Goal: Task Accomplishment & Management: Use online tool/utility

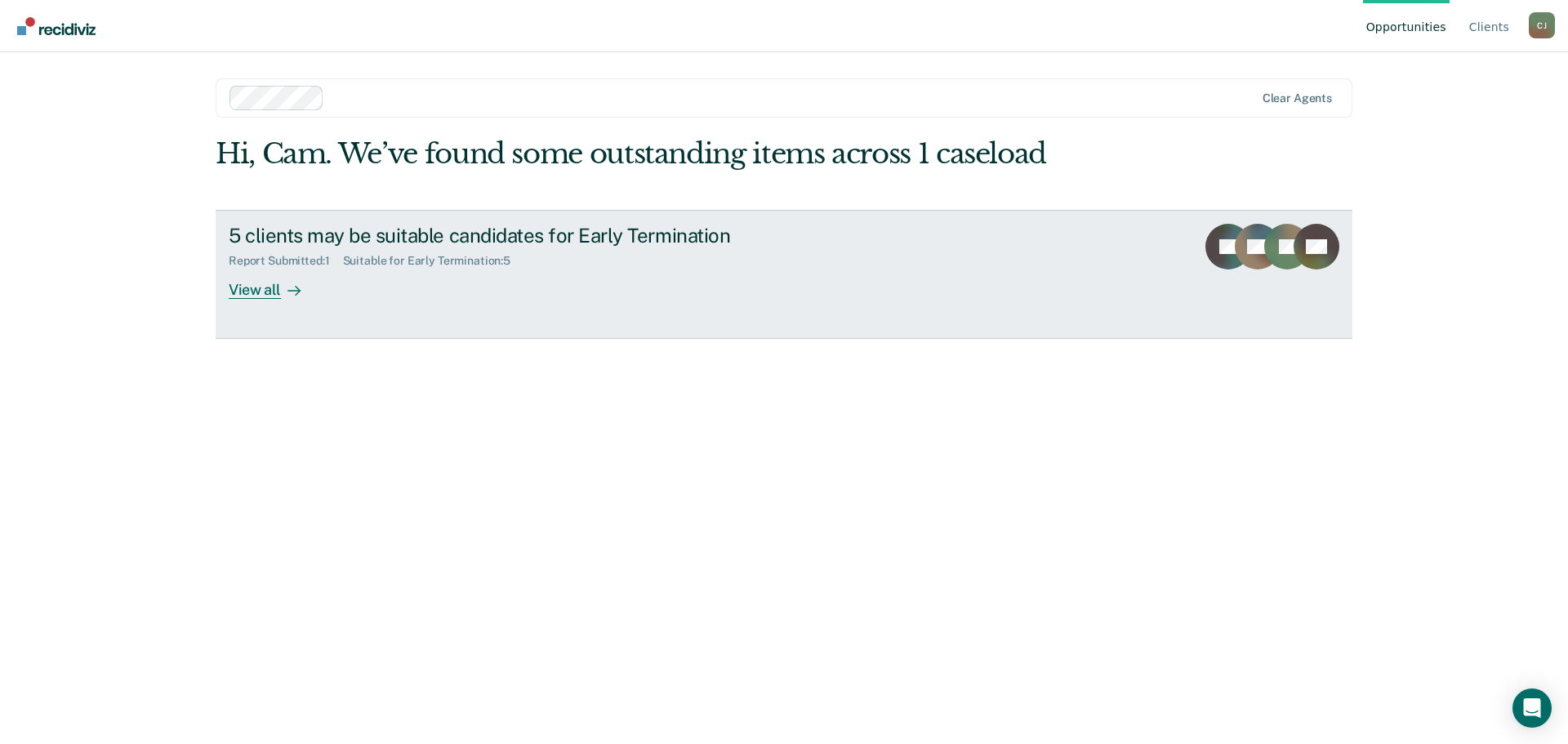
click at [614, 304] on link "5 clients may be suitable candidates for Early Termination Report Submitted : 1…" at bounding box center [784, 273] width 1137 height 129
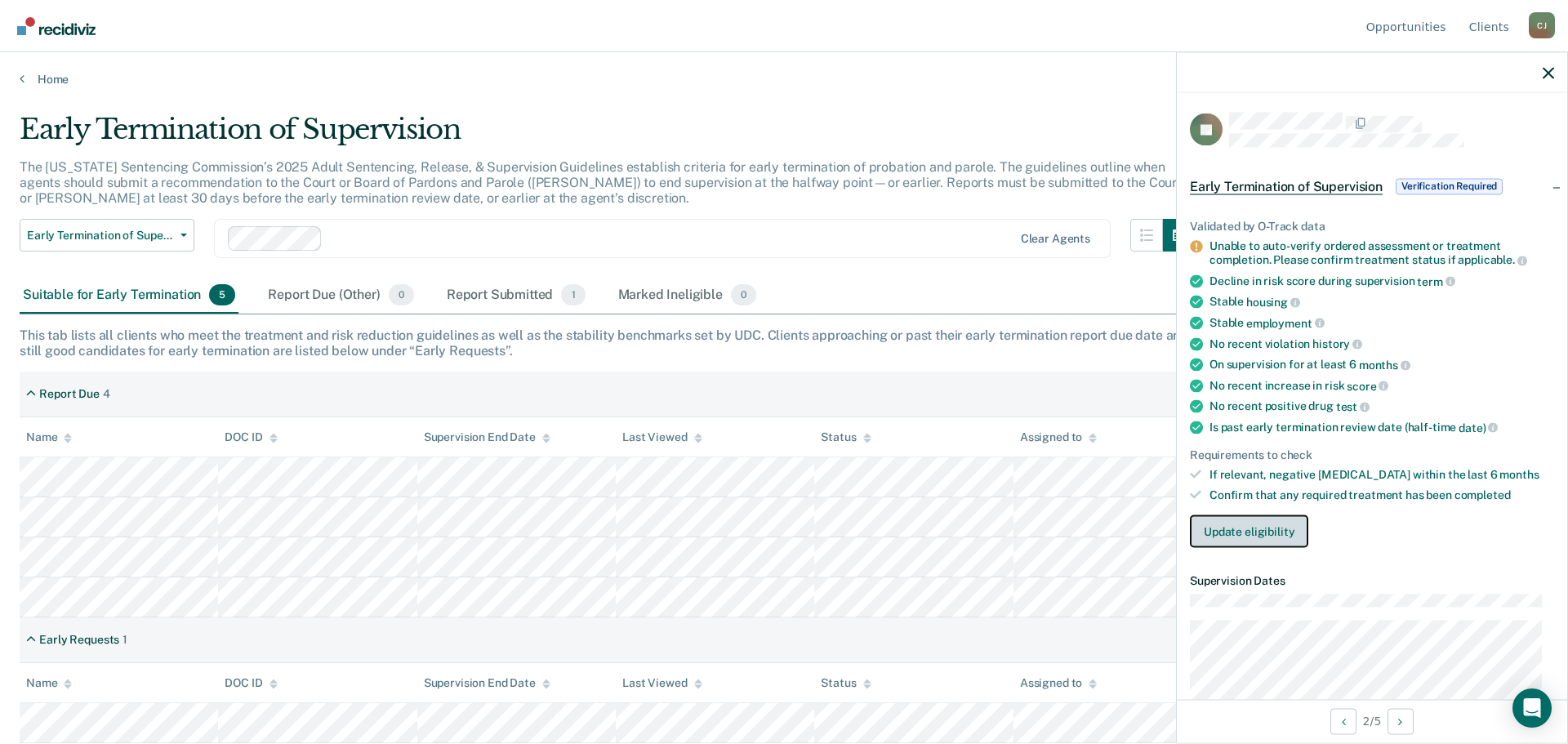
click at [1269, 536] on button "Update eligibility" at bounding box center [1250, 531] width 119 height 32
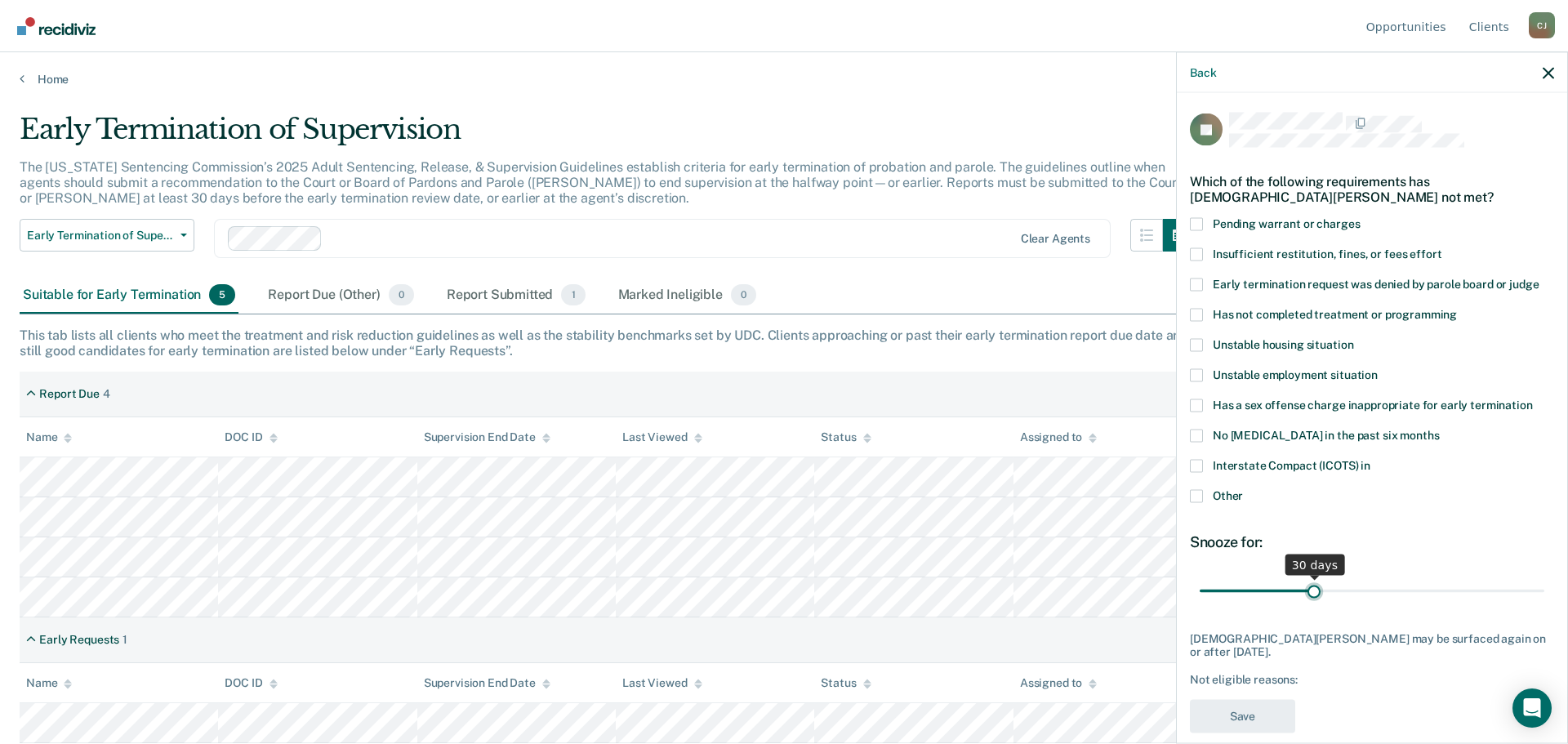
click at [1312, 596] on input "range" at bounding box center [1372, 591] width 345 height 29
drag, startPoint x: 1312, startPoint y: 594, endPoint x: 1363, endPoint y: 587, distance: 51.5
type input "45"
click at [1363, 587] on input "range" at bounding box center [1372, 591] width 345 height 29
click at [1213, 314] on span "Has not completed treatment or programming" at bounding box center [1334, 313] width 244 height 13
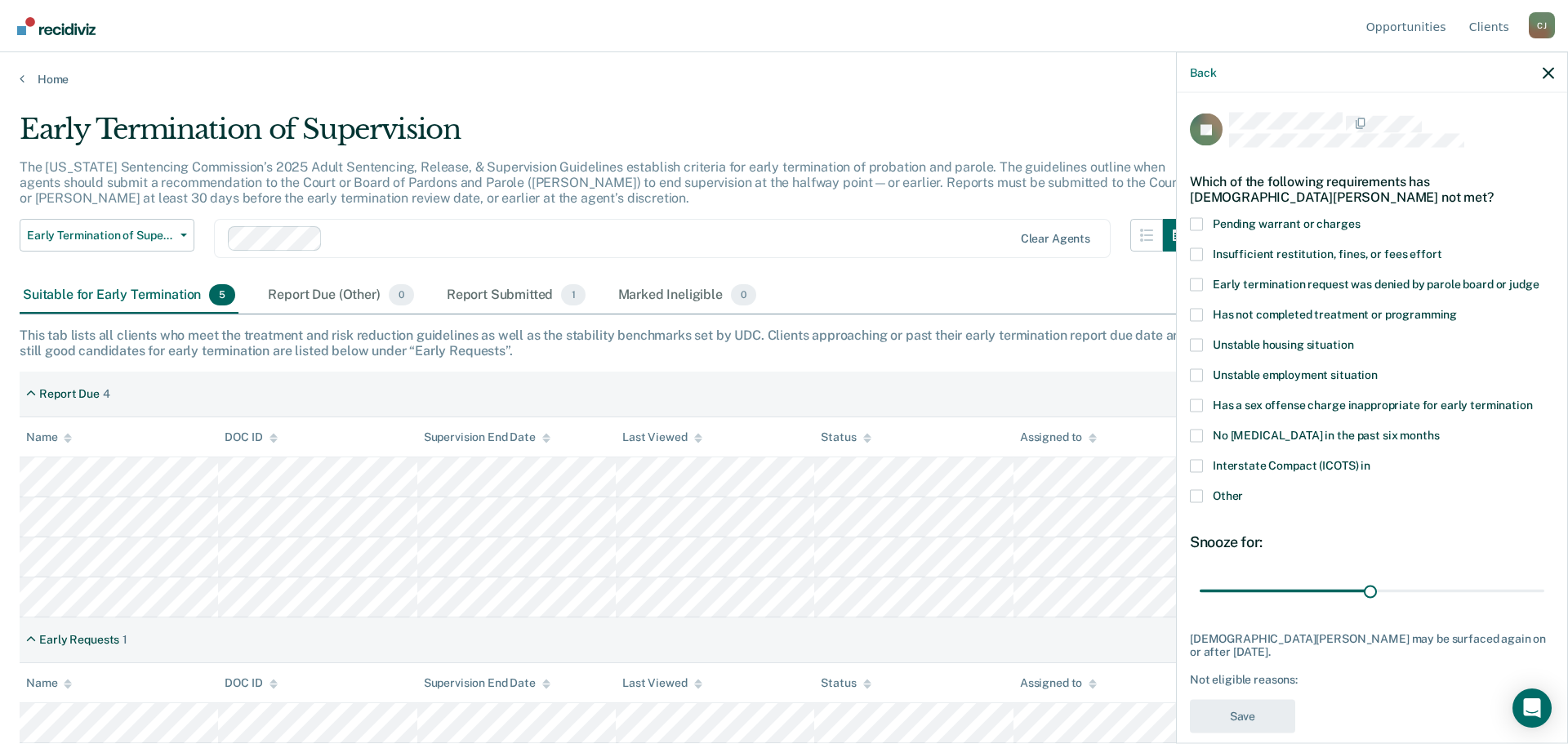
click at [1457, 308] on input "Has not completed treatment or programming" at bounding box center [1457, 308] width 0 height 0
click at [1201, 375] on span at bounding box center [1196, 374] width 13 height 13
click at [1378, 368] on input "Unstable employment situation" at bounding box center [1378, 368] width 0 height 0
click at [1201, 495] on span at bounding box center [1196, 496] width 13 height 13
click at [1243, 489] on input "Other" at bounding box center [1243, 489] width 0 height 0
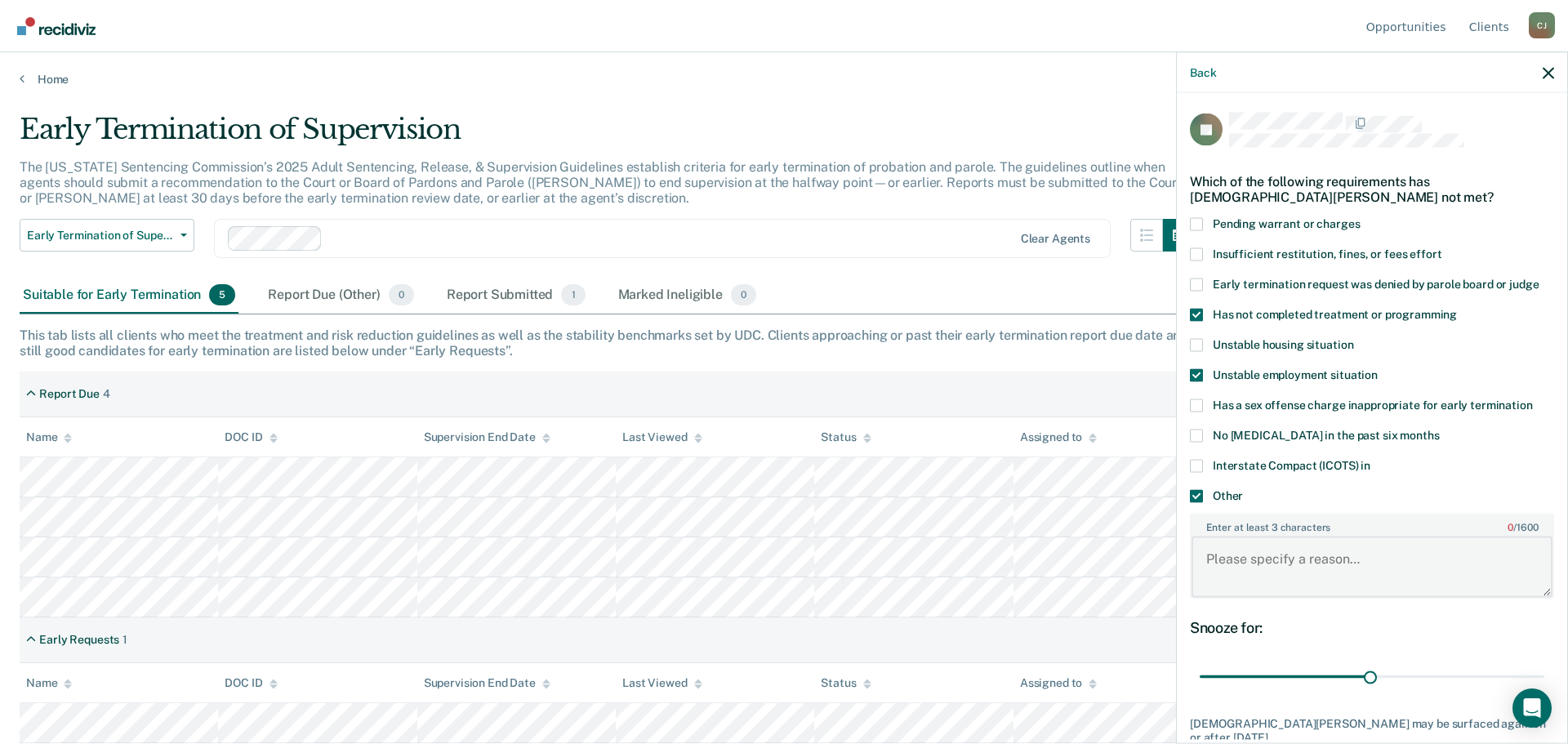
click at [1294, 560] on textarea "Enter at least 3 characters 0 / 1600" at bounding box center [1372, 566] width 361 height 60
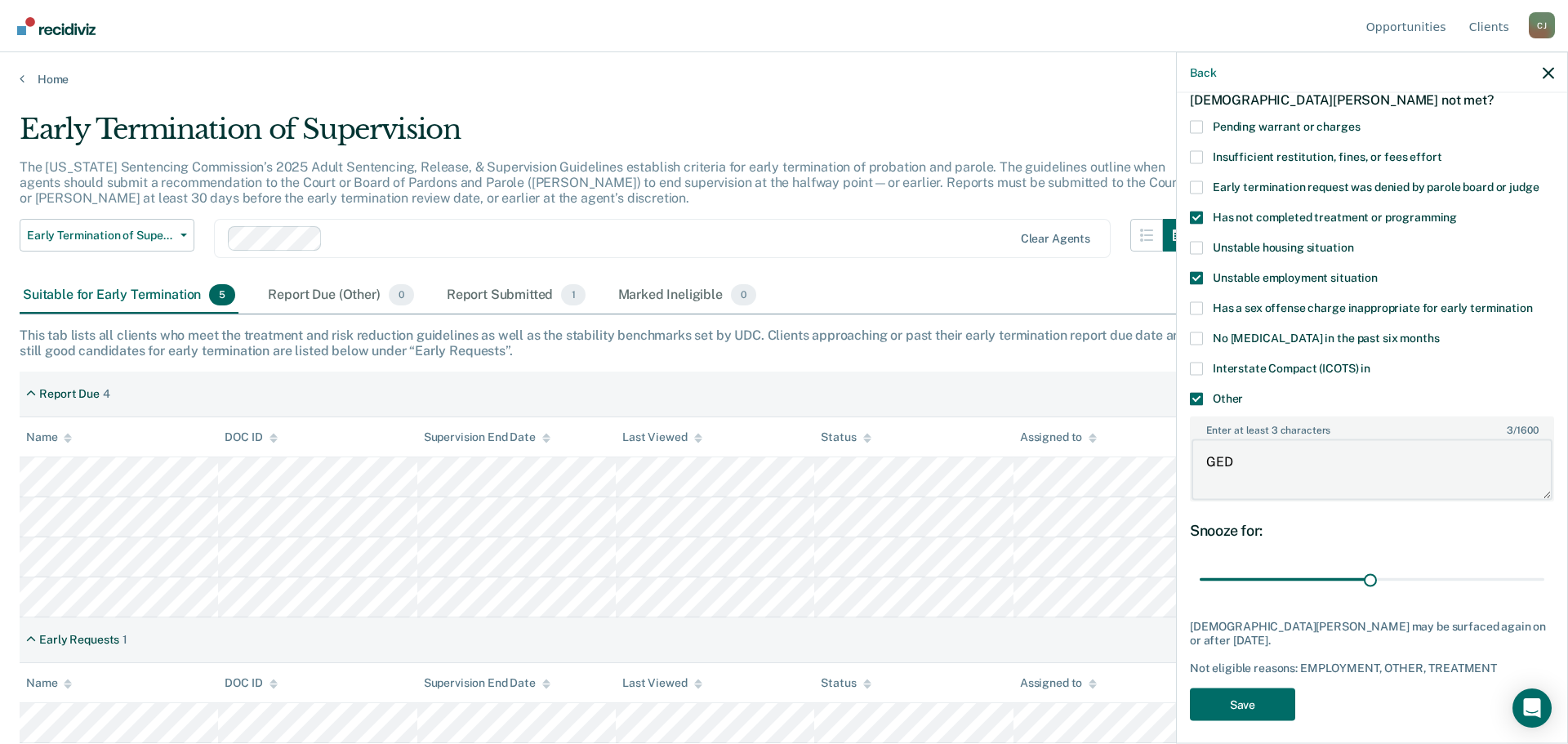
scroll to position [106, 0]
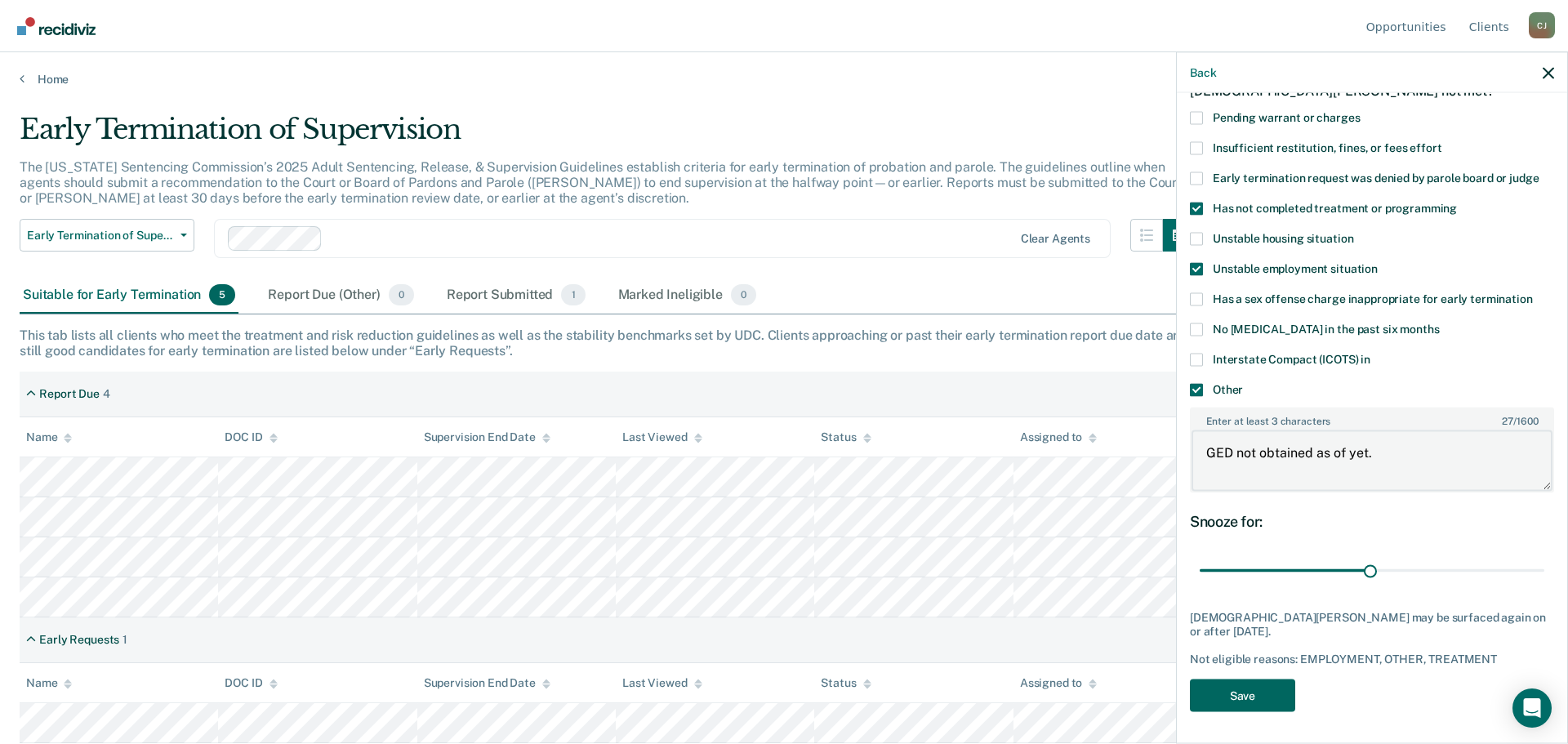
type textarea "GED not obtained as of yet."
click at [1249, 688] on button "Save" at bounding box center [1242, 695] width 105 height 33
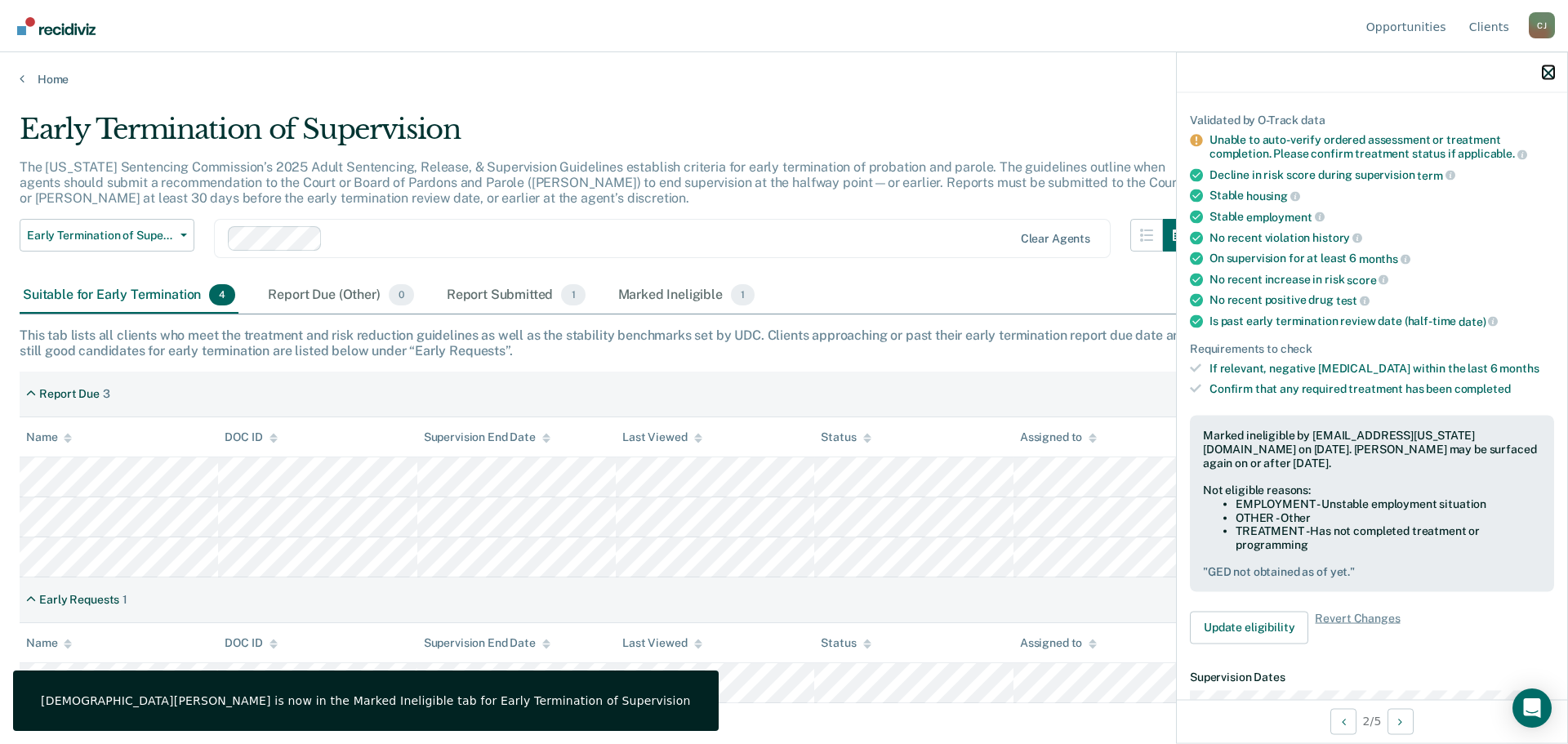
click at [1549, 76] on icon "button" at bounding box center [1548, 72] width 12 height 12
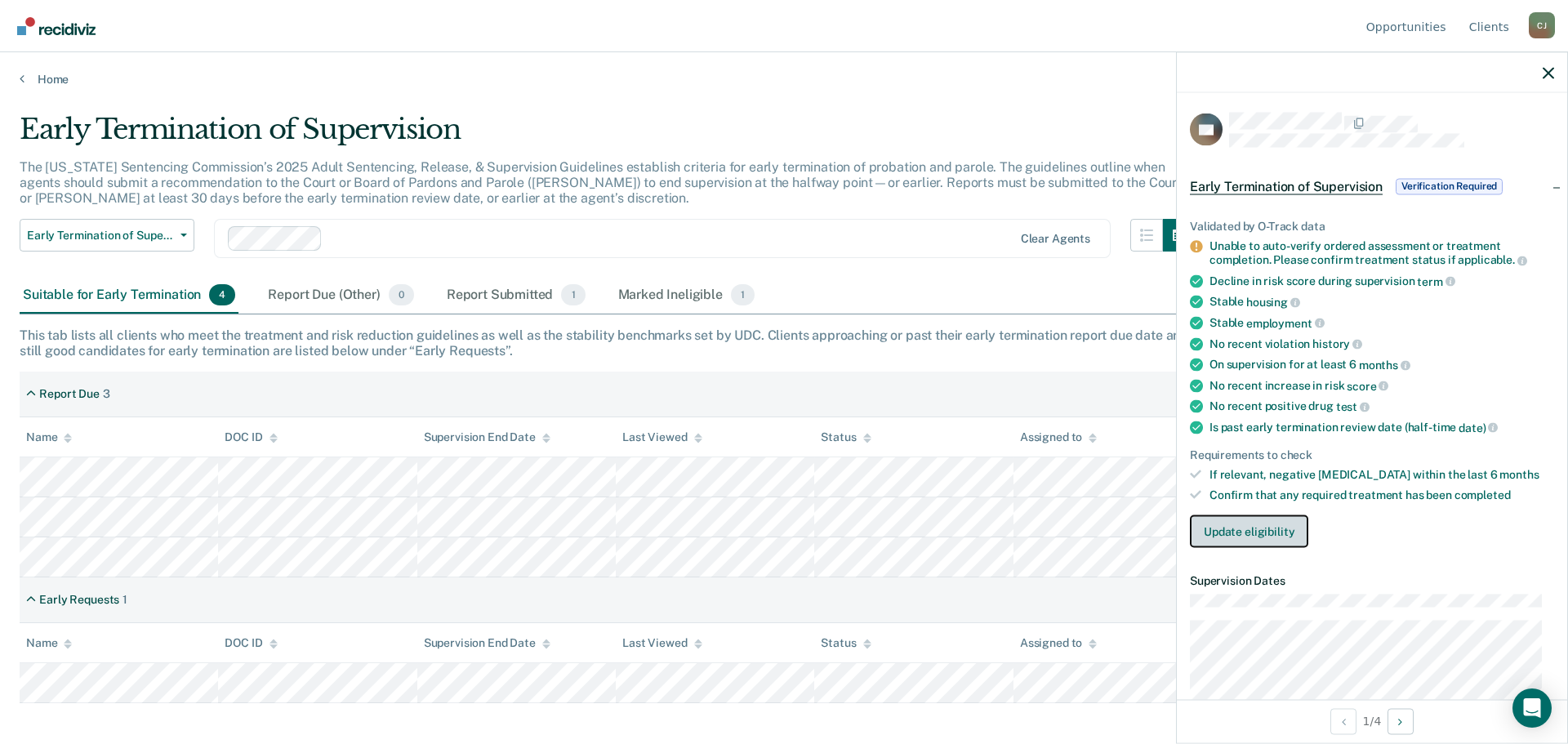
click at [1242, 528] on button "Update eligibility" at bounding box center [1250, 531] width 119 height 32
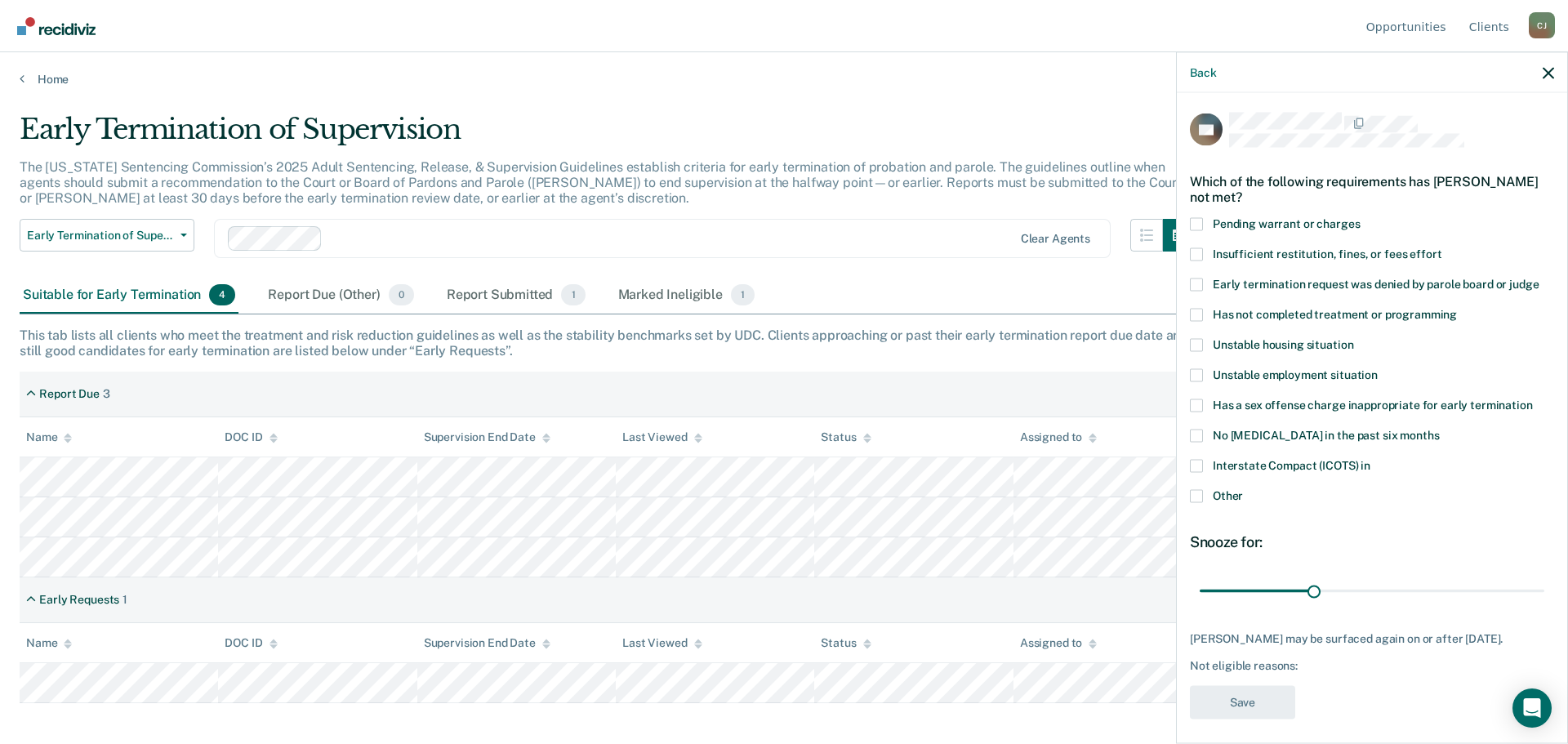
click at [1197, 343] on span at bounding box center [1196, 345] width 13 height 13
click at [1353, 338] on input "Unstable housing situation" at bounding box center [1353, 338] width 0 height 0
click at [1255, 713] on button "Save" at bounding box center [1242, 702] width 105 height 33
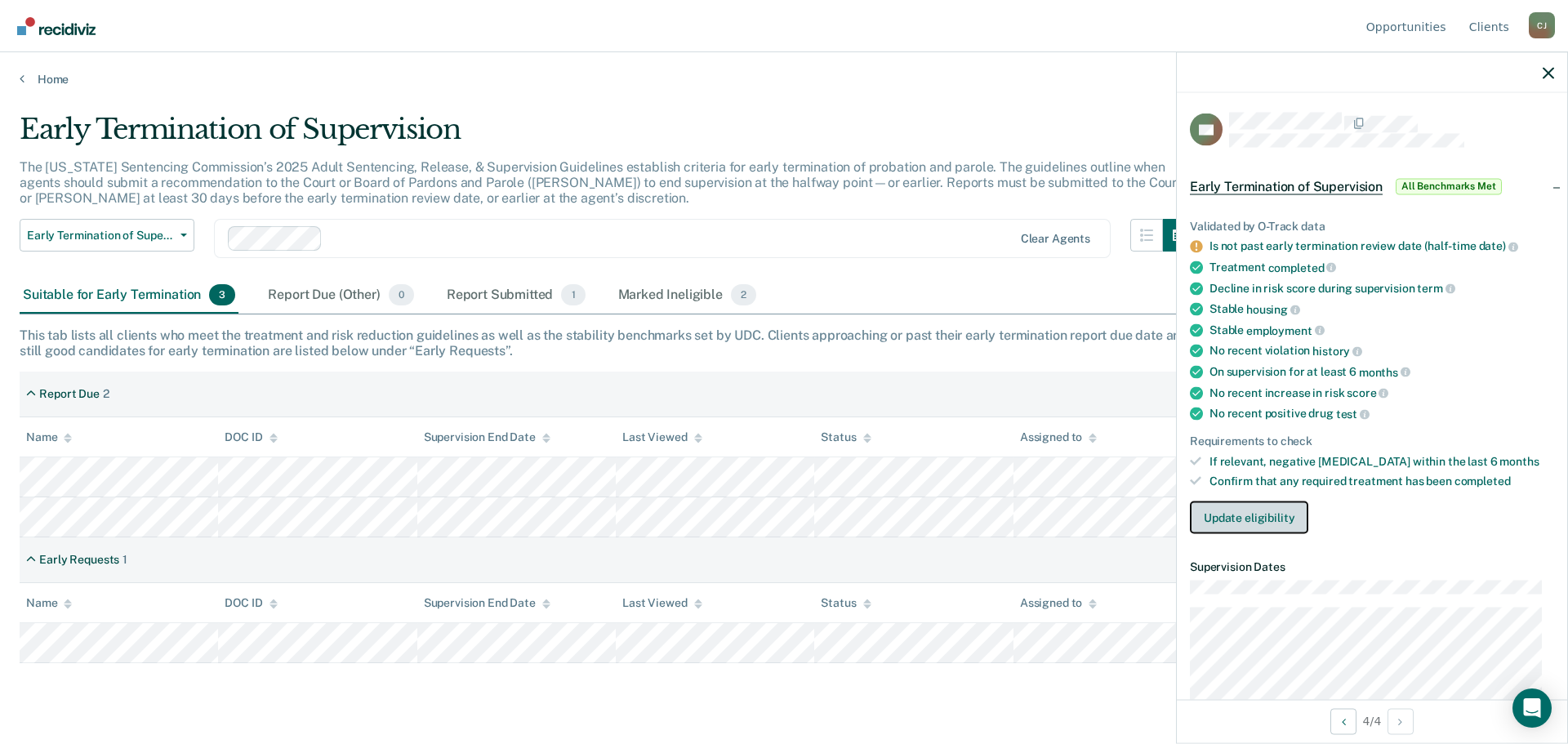
click at [1254, 517] on button "Update eligibility" at bounding box center [1250, 517] width 119 height 32
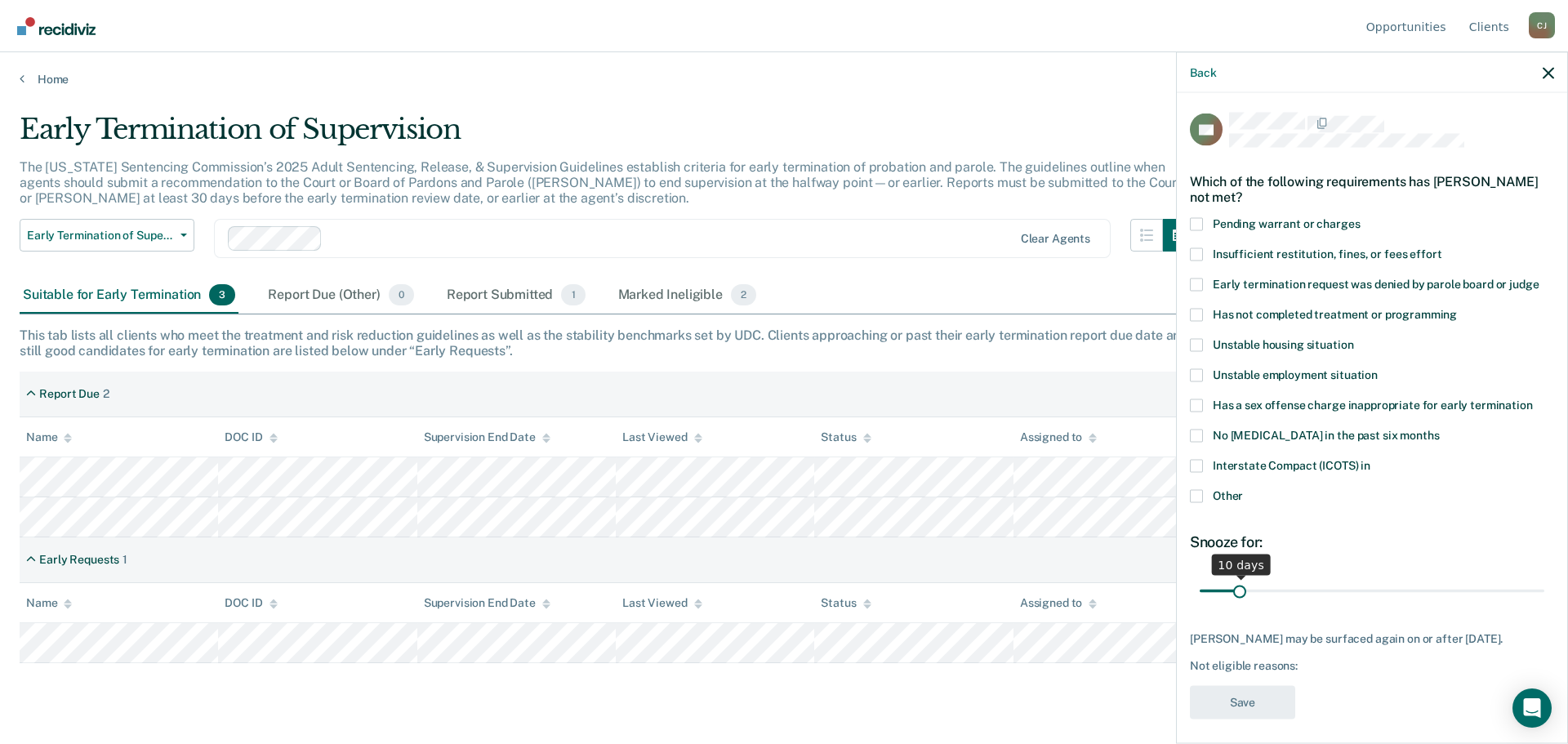
drag, startPoint x: 1308, startPoint y: 587, endPoint x: 1240, endPoint y: 592, distance: 68.2
type input "10"
click at [1240, 592] on input "range" at bounding box center [1372, 591] width 345 height 29
click at [1199, 494] on span at bounding box center [1196, 496] width 13 height 13
click at [1243, 489] on input "Other" at bounding box center [1243, 489] width 0 height 0
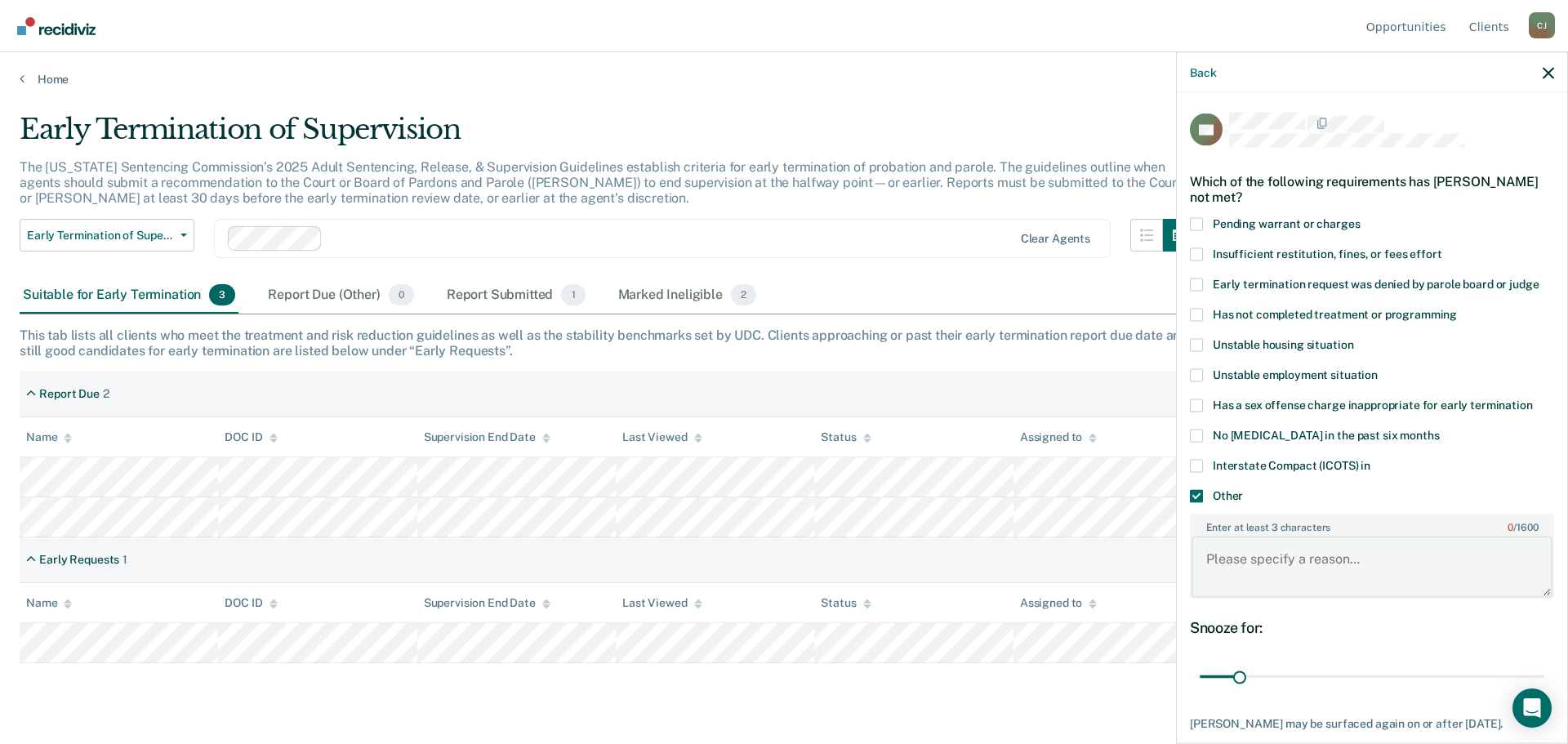
click at [1303, 565] on textarea "Enter at least 3 characters 0 / 1600" at bounding box center [1372, 566] width 361 height 60
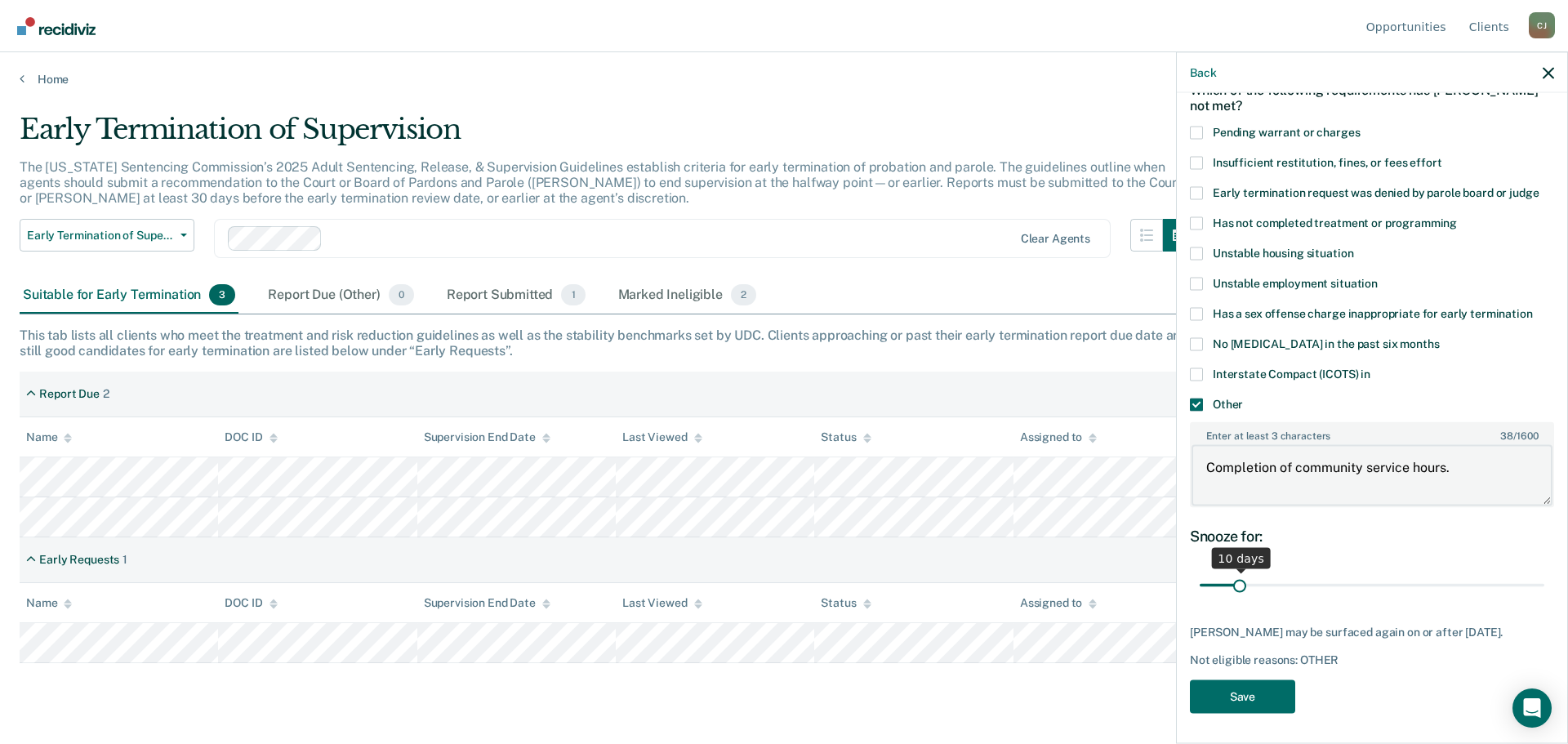
scroll to position [93, 0]
type textarea "Completion of community service hours."
click at [1261, 691] on button "Save" at bounding box center [1242, 695] width 105 height 33
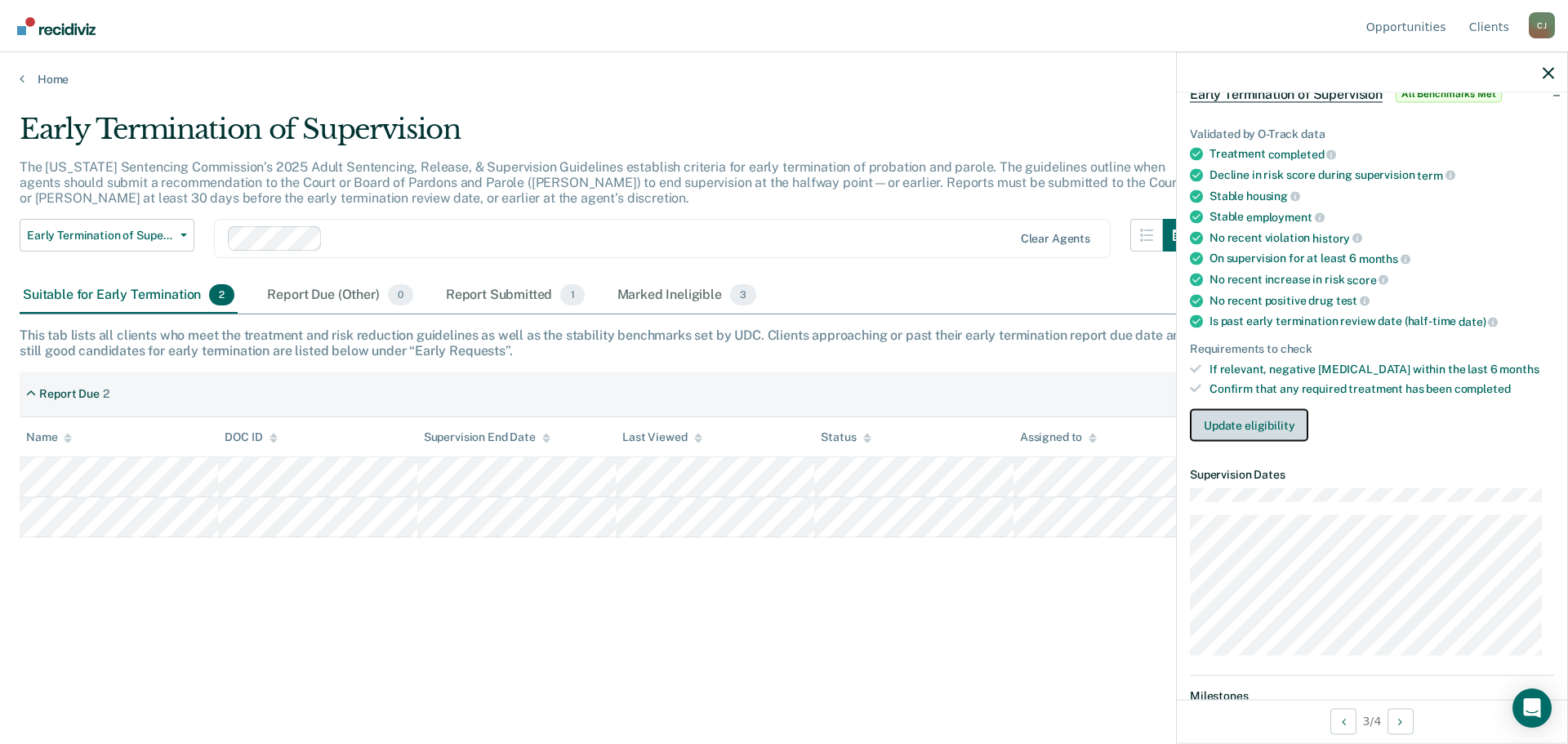
click at [1239, 426] on button "Update eligibility" at bounding box center [1250, 426] width 119 height 32
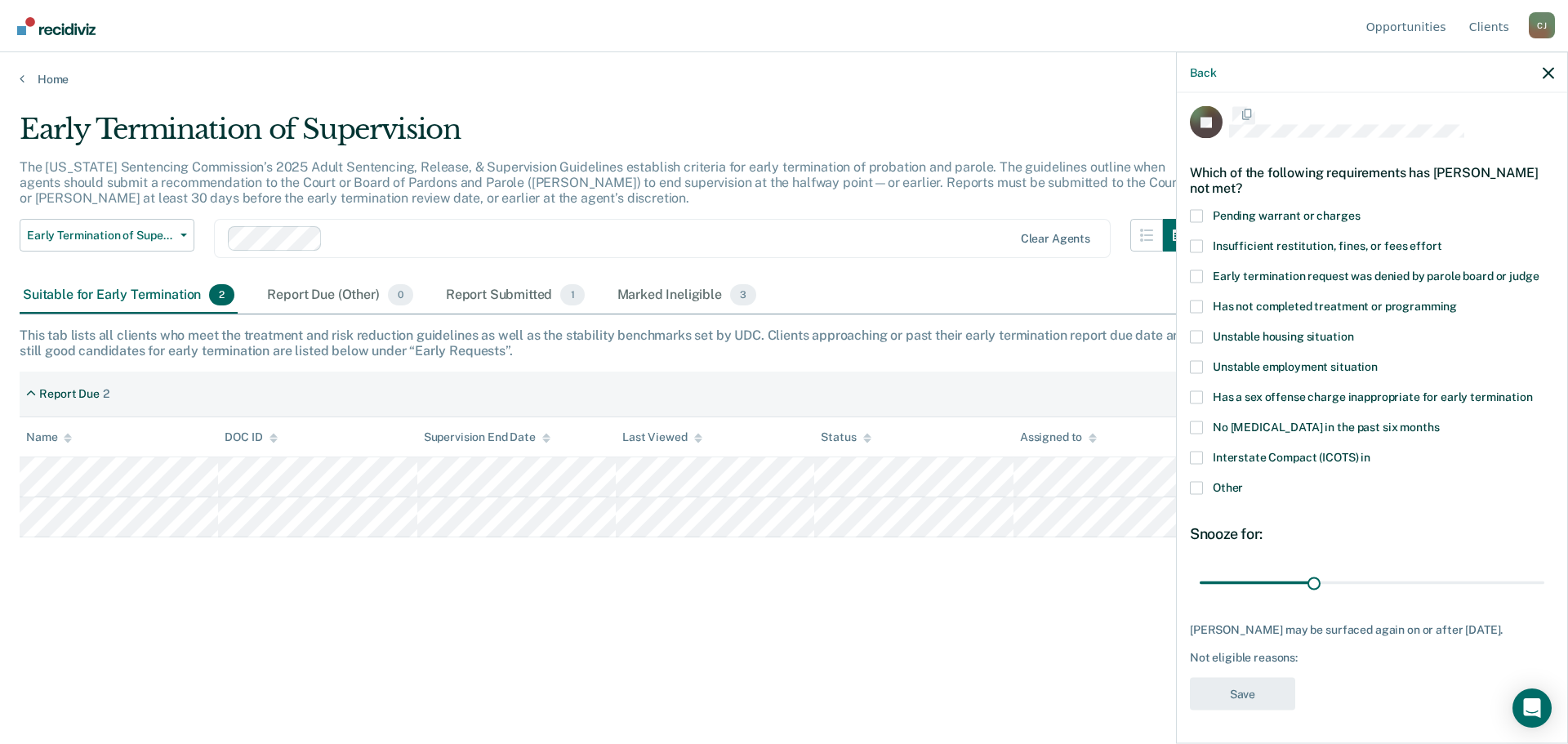
scroll to position [6, 0]
click at [1197, 247] on span at bounding box center [1196, 247] width 13 height 13
click at [1441, 241] on input "Insufficient restitution, fines, or fees effort" at bounding box center [1441, 241] width 0 height 0
click at [1201, 489] on span at bounding box center [1196, 489] width 13 height 13
click at [1243, 483] on input "Other" at bounding box center [1243, 483] width 0 height 0
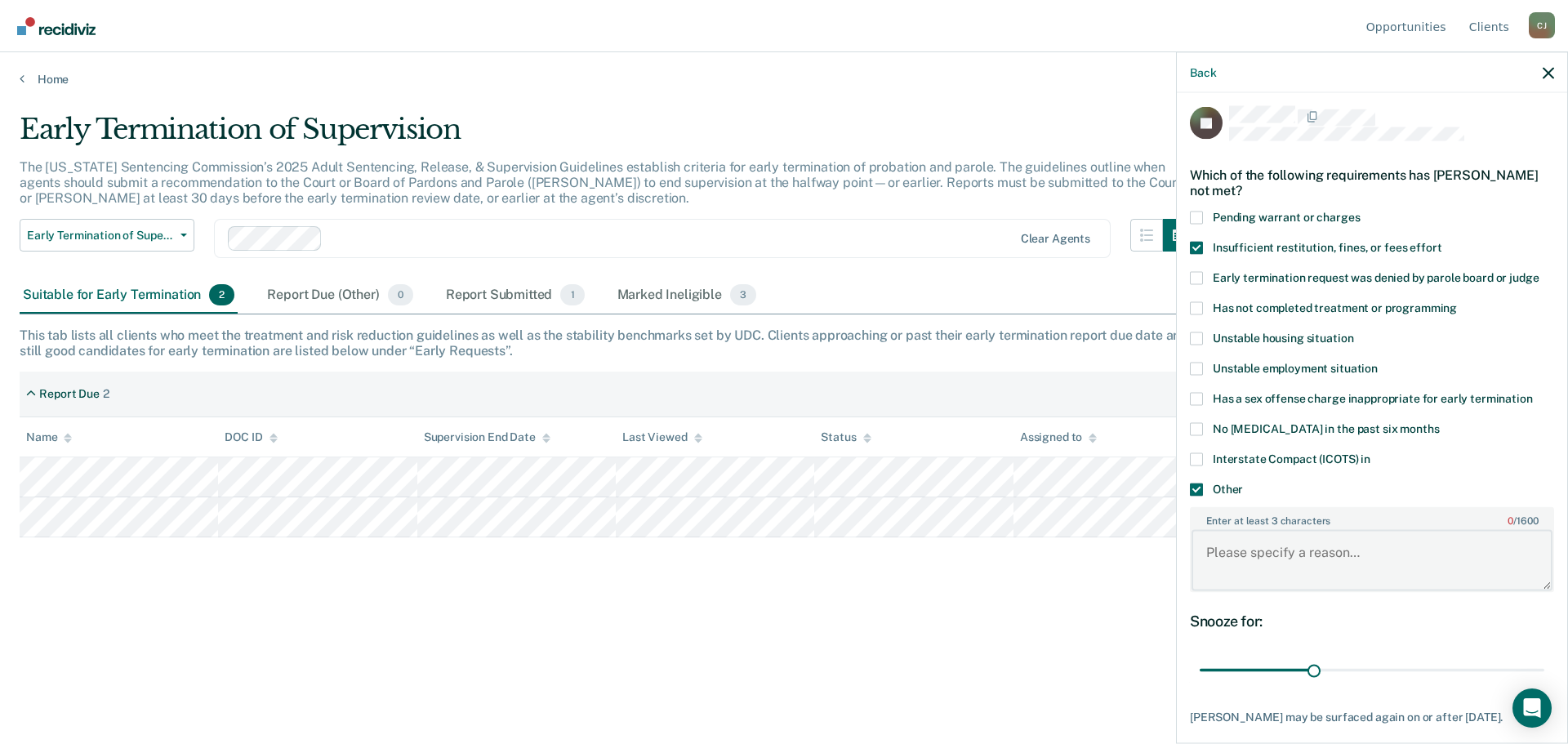
click at [1270, 531] on textarea "Enter at least 3 characters 0 / 1600" at bounding box center [1372, 560] width 361 height 60
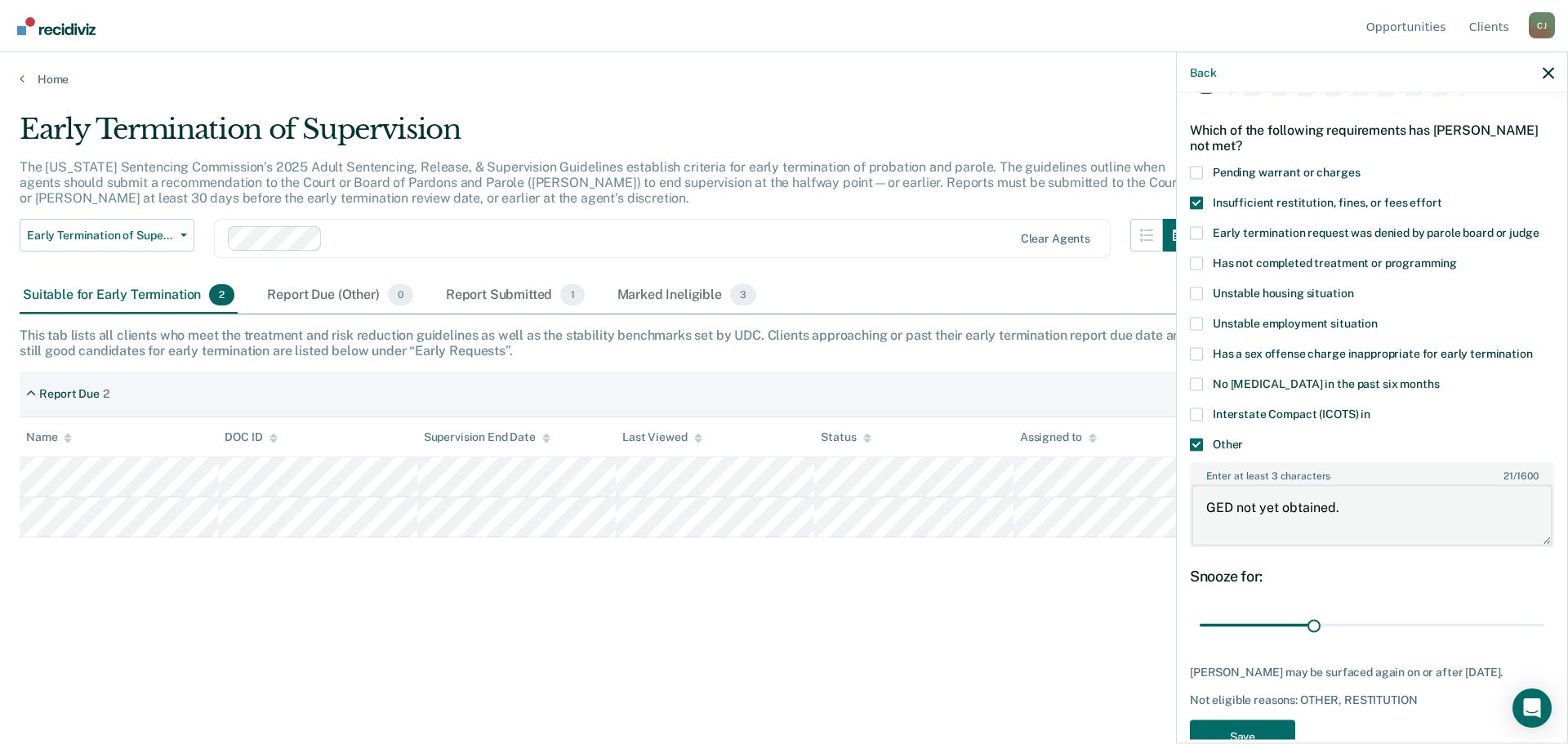
scroll to position [93, 0]
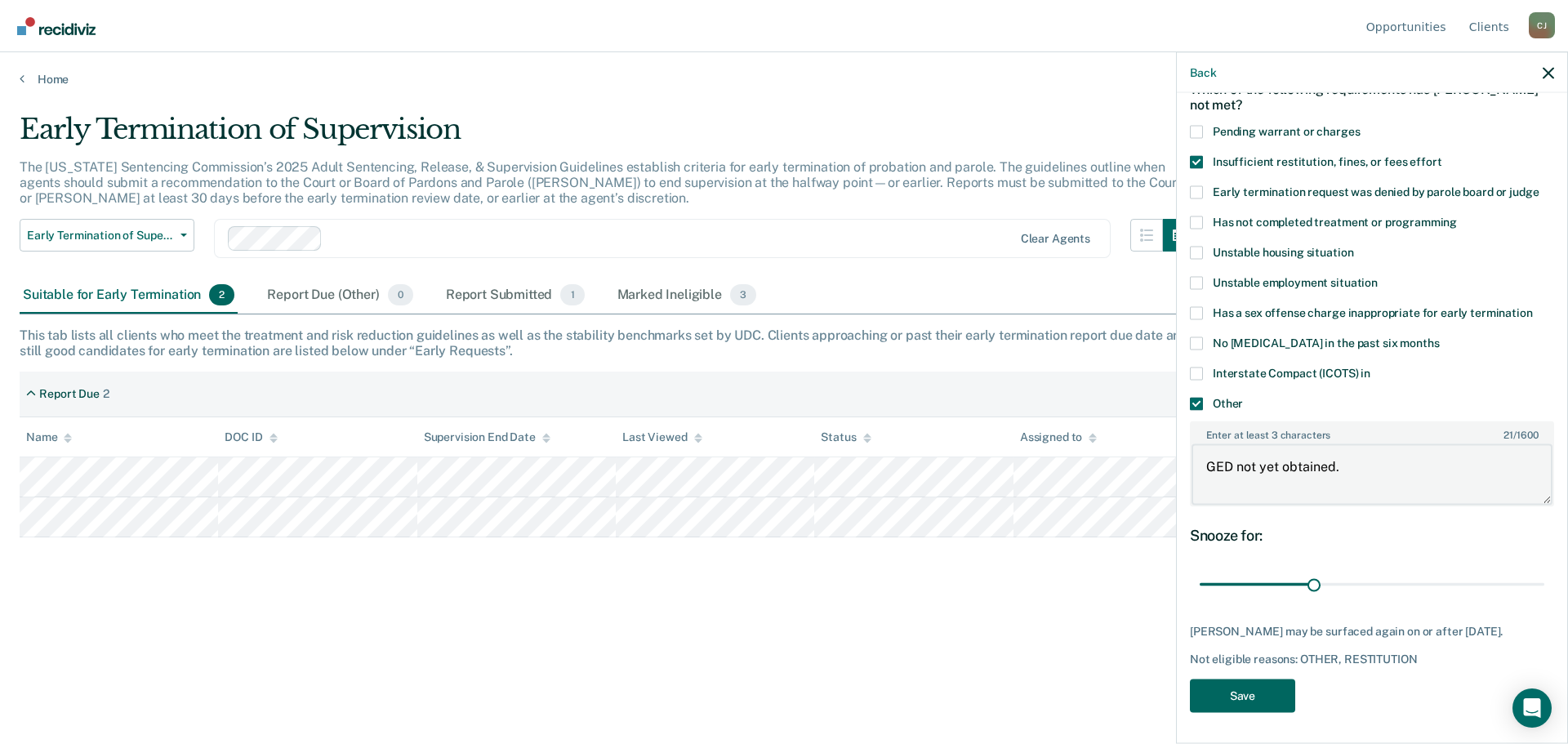
type textarea "GED not yet obtained."
click at [1255, 699] on button "Save" at bounding box center [1242, 695] width 105 height 33
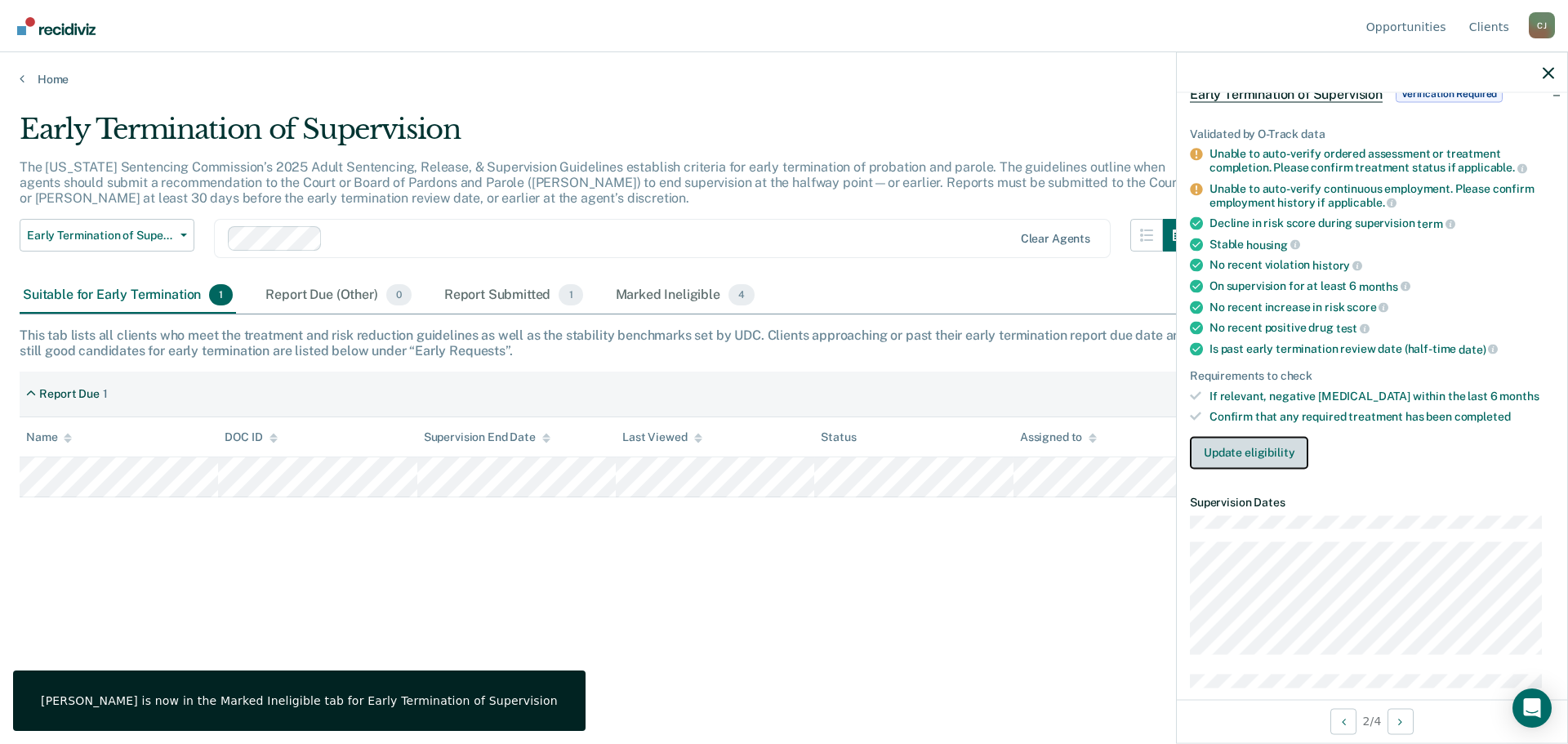
click at [1244, 447] on button "Update eligibility" at bounding box center [1250, 453] width 119 height 32
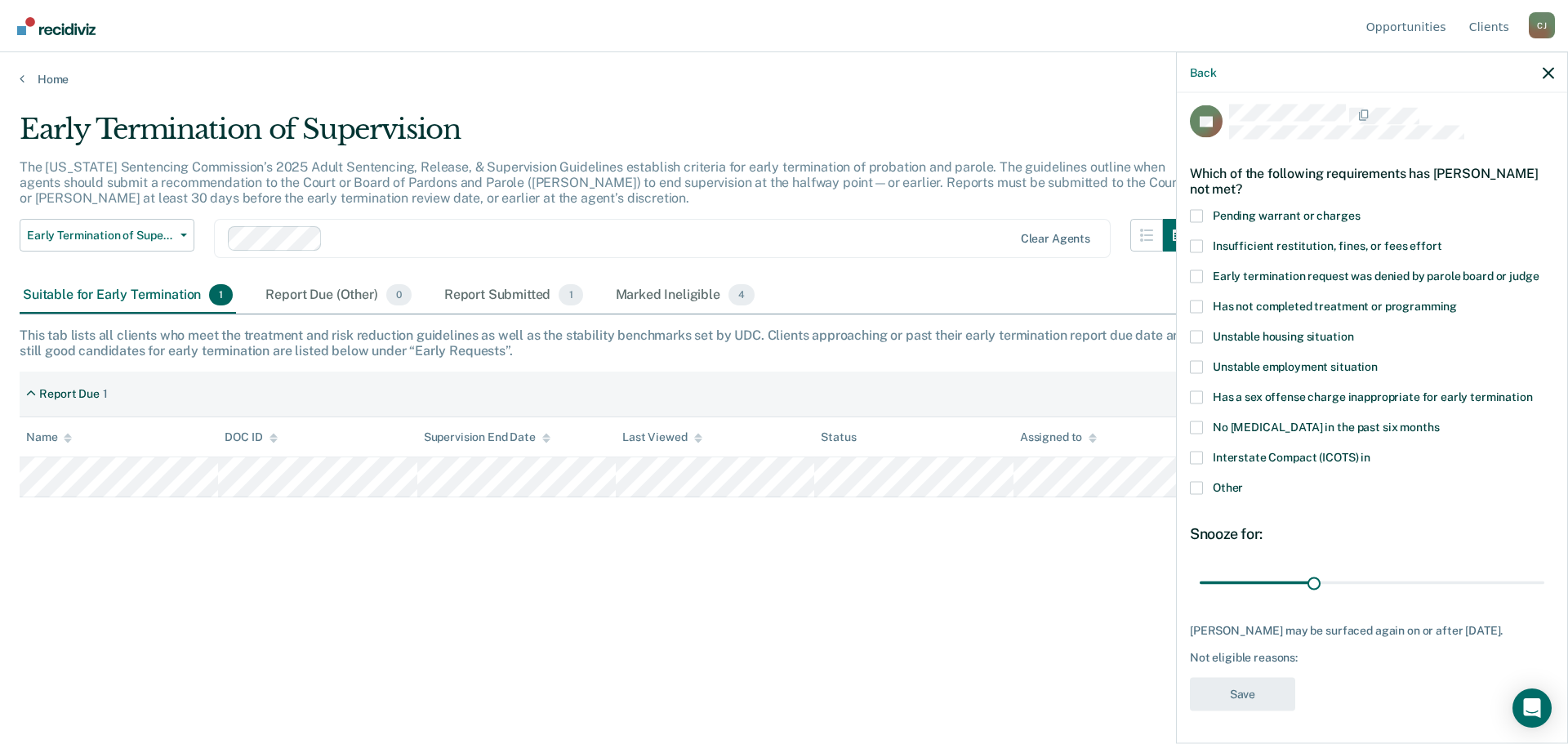
click at [1198, 300] on span at bounding box center [1196, 306] width 13 height 13
click at [1457, 300] on input "Has not completed treatment or programming" at bounding box center [1457, 300] width 0 height 0
click at [1250, 704] on button "Save" at bounding box center [1242, 694] width 105 height 33
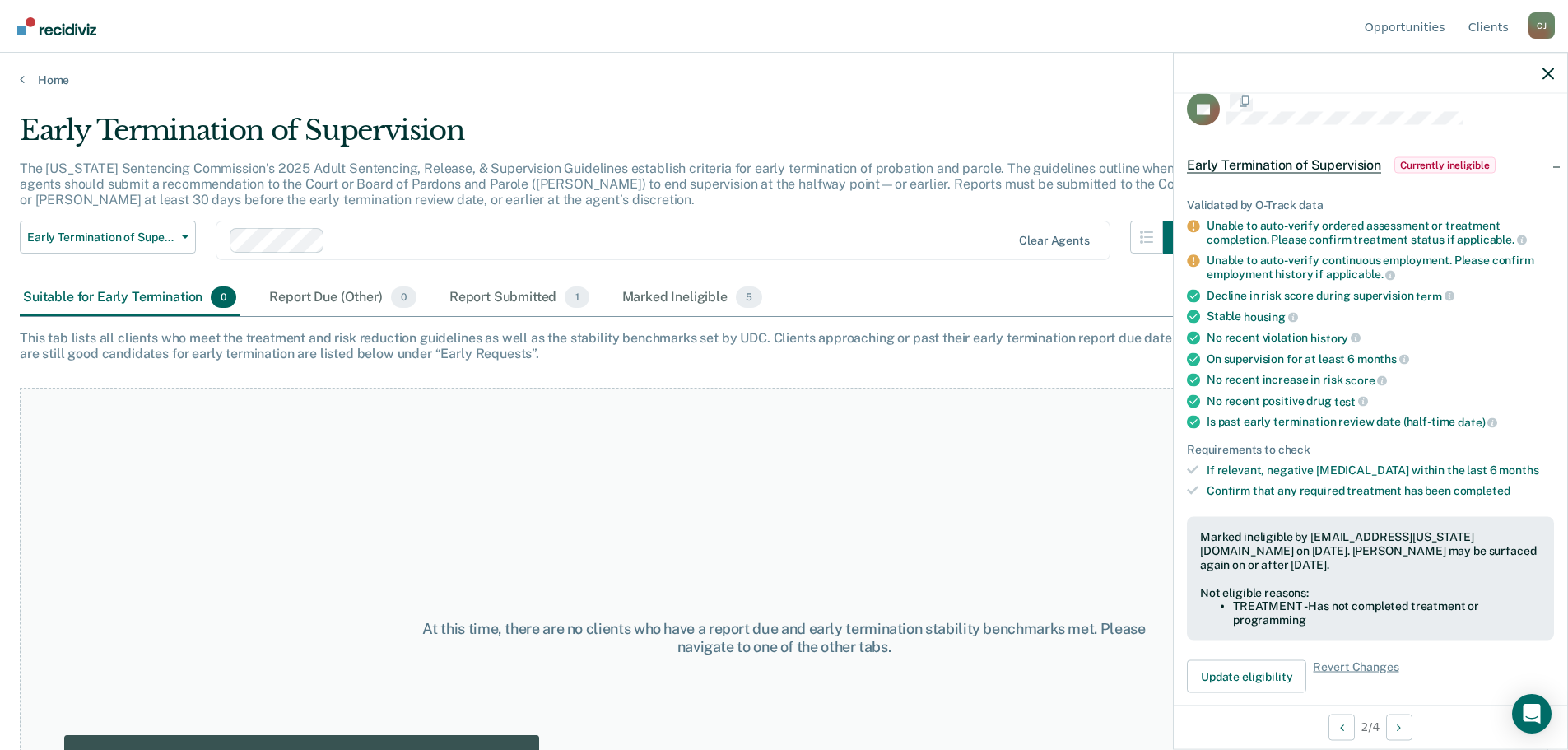
click at [490, 512] on div "At this time, there are no clients who have a report due and early termination …" at bounding box center [784, 638] width 1528 height 500
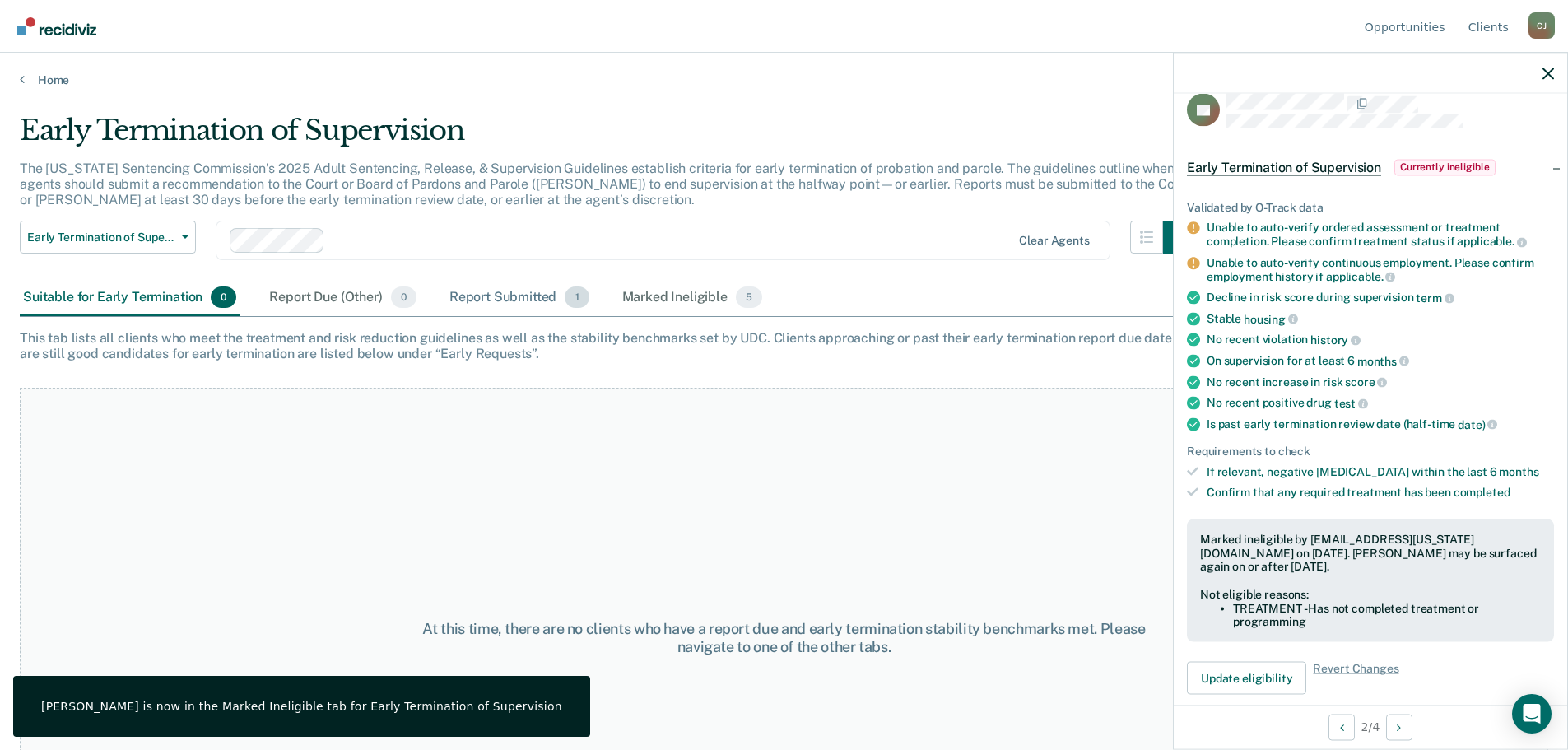
click at [530, 297] on div "Report Submitted 1" at bounding box center [519, 298] width 147 height 36
